Goal: Task Accomplishment & Management: Complete application form

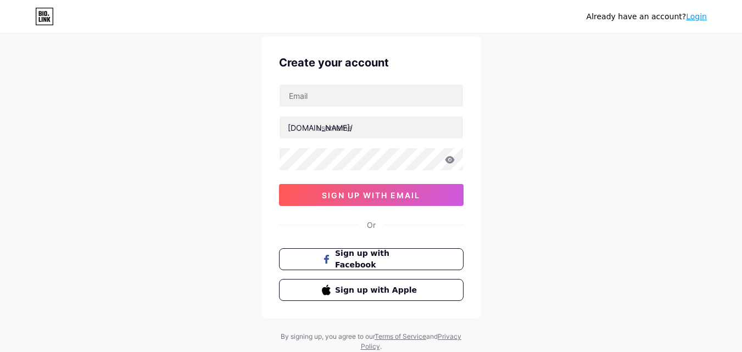
scroll to position [68, 0]
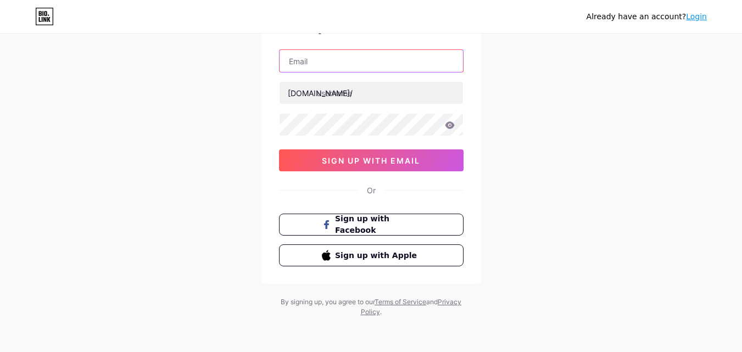
click at [326, 66] on input "text" at bounding box center [372, 61] width 184 height 22
type input "[EMAIL_ADDRESS][DOMAIN_NAME]"
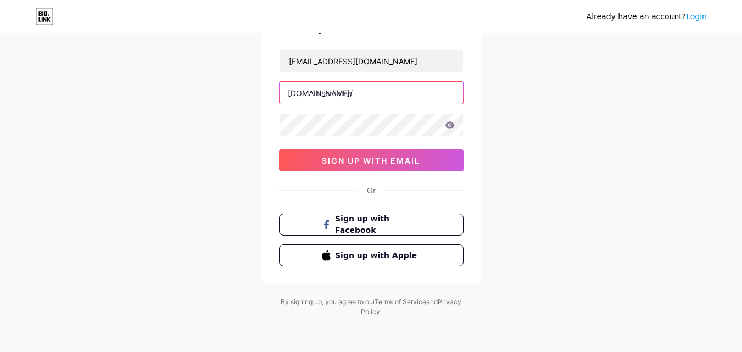
click at [348, 91] on input "text" at bounding box center [372, 93] width 184 height 22
click at [325, 138] on div "[EMAIL_ADDRESS][DOMAIN_NAME] [DOMAIN_NAME]/ denprogroup sign up with email" at bounding box center [371, 110] width 185 height 122
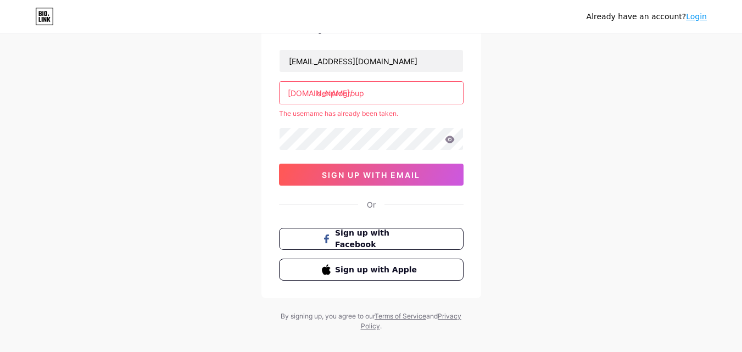
click at [348, 127] on div "[EMAIL_ADDRESS][DOMAIN_NAME] [DOMAIN_NAME]/ denprogroup The username has alread…" at bounding box center [371, 117] width 185 height 136
click at [386, 90] on input "denprogroup" at bounding box center [372, 93] width 184 height 22
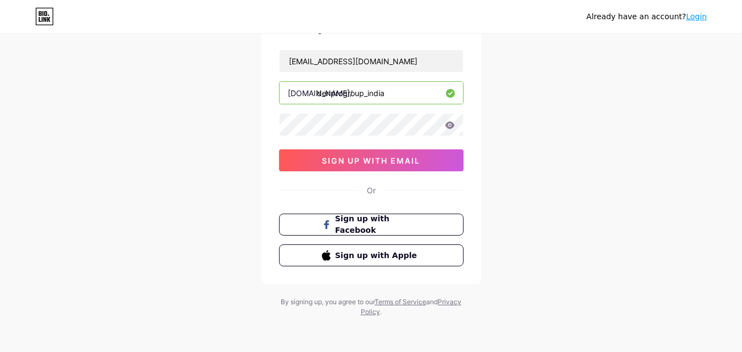
type input "denprogroup_india"
drag, startPoint x: 344, startPoint y: 62, endPoint x: 261, endPoint y: 81, distance: 85.3
click at [262, 81] on div "Create your account [EMAIL_ADDRESS][DOMAIN_NAME] [DOMAIN_NAME]/ denprogroup_ind…" at bounding box center [372, 143] width 220 height 282
click at [319, 107] on div "[EMAIL_ADDRESS][DOMAIN_NAME] [DOMAIN_NAME]/ denprogroup_india sign up with email" at bounding box center [371, 110] width 185 height 122
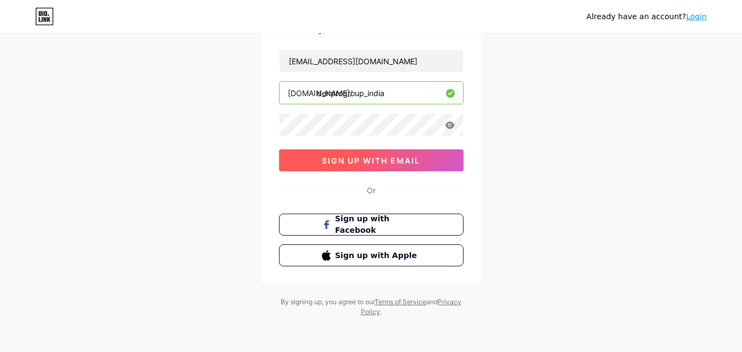
click at [341, 163] on span "sign up with email" at bounding box center [371, 160] width 98 height 9
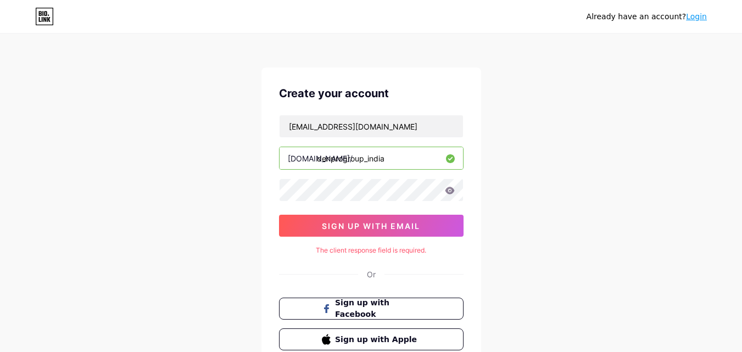
scroll to position [0, 0]
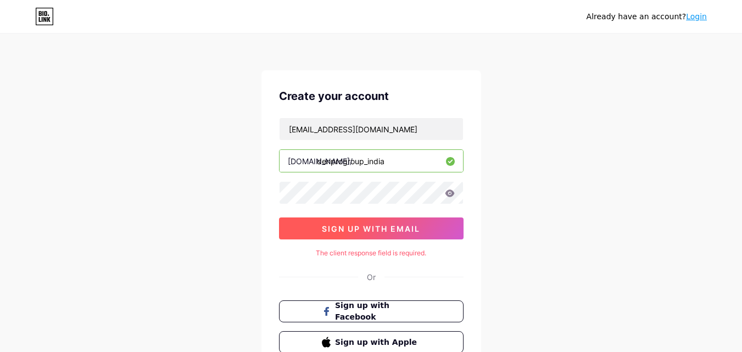
click at [393, 235] on button "sign up with email" at bounding box center [371, 229] width 185 height 22
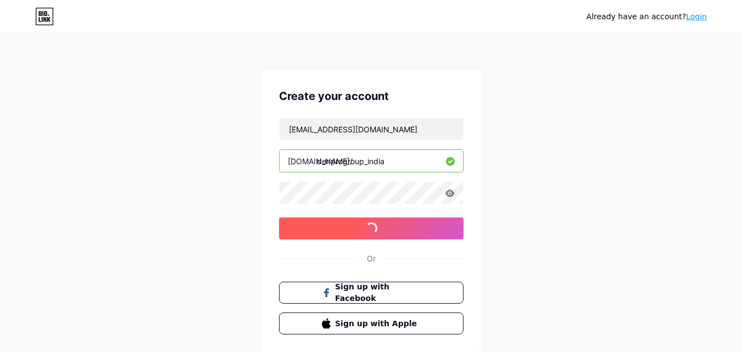
click at [393, 235] on button "sign up with email" at bounding box center [371, 229] width 185 height 22
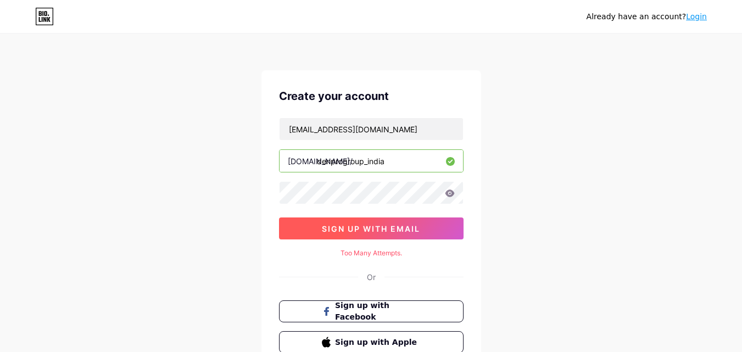
click at [393, 235] on button "sign up with email" at bounding box center [371, 229] width 185 height 22
click at [319, 224] on button "sign up with email" at bounding box center [371, 229] width 185 height 22
click at [351, 230] on span "sign up with email" at bounding box center [371, 228] width 98 height 9
